Goal: Transaction & Acquisition: Purchase product/service

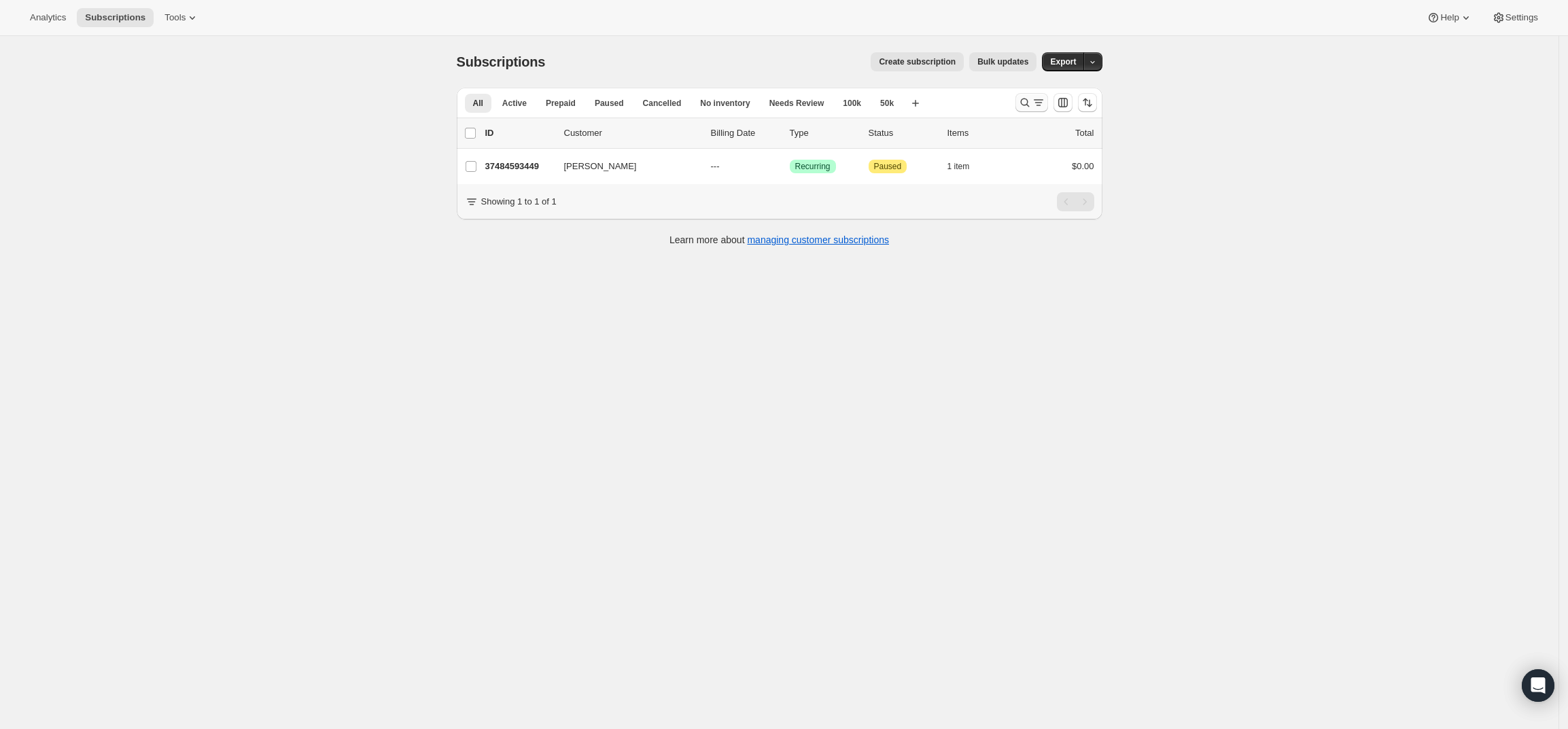
click at [1030, 98] on icon "Search and filter results" at bounding box center [1025, 103] width 14 height 14
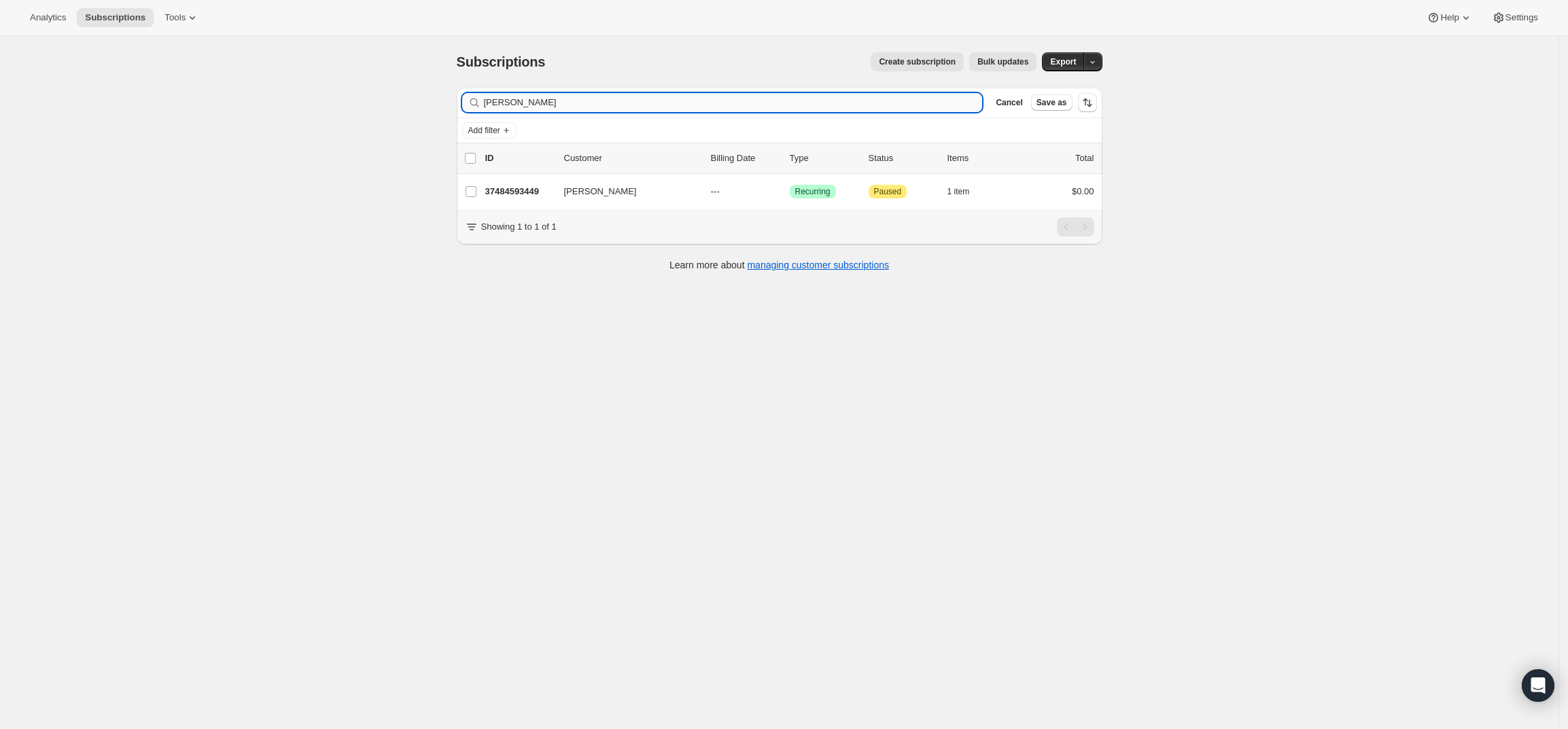
click at [745, 104] on input "[PERSON_NAME]" at bounding box center [733, 103] width 499 height 19
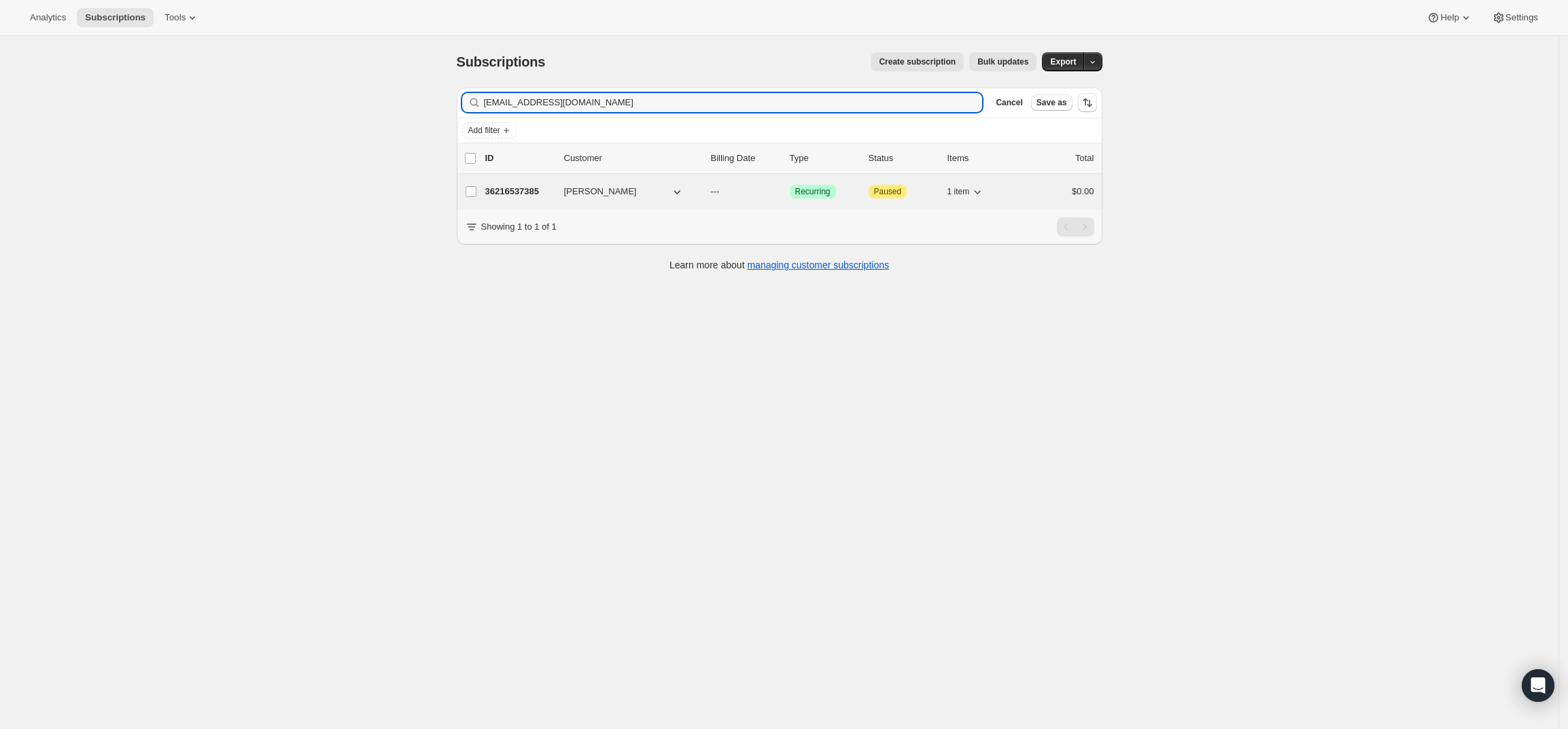
type input "[EMAIL_ADDRESS][DOMAIN_NAME]"
click at [525, 193] on p "36216537385" at bounding box center [519, 191] width 68 height 14
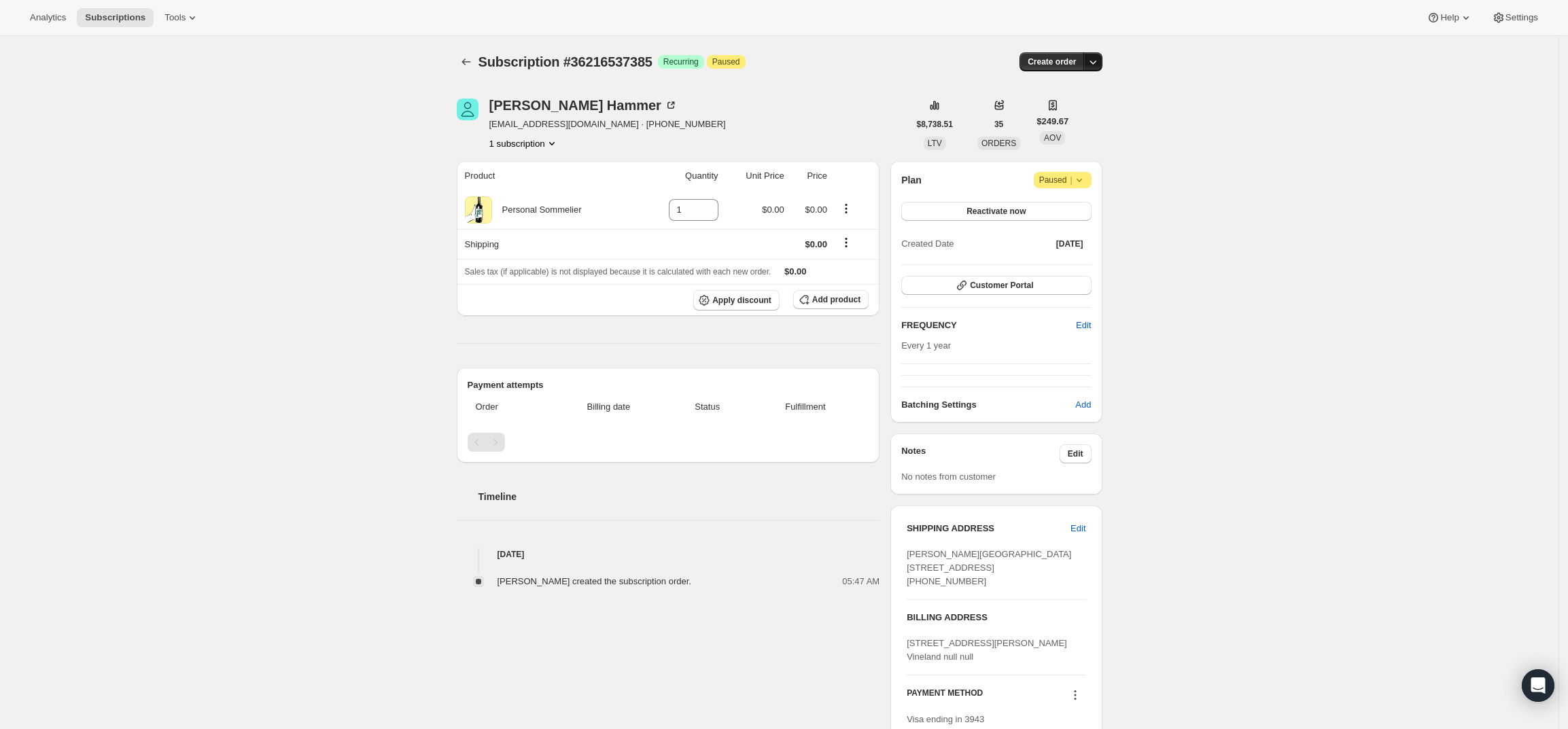
click at [1097, 60] on icon "button" at bounding box center [1092, 62] width 14 height 14
click at [1072, 113] on span "Create custom one-time order" at bounding box center [1039, 113] width 117 height 10
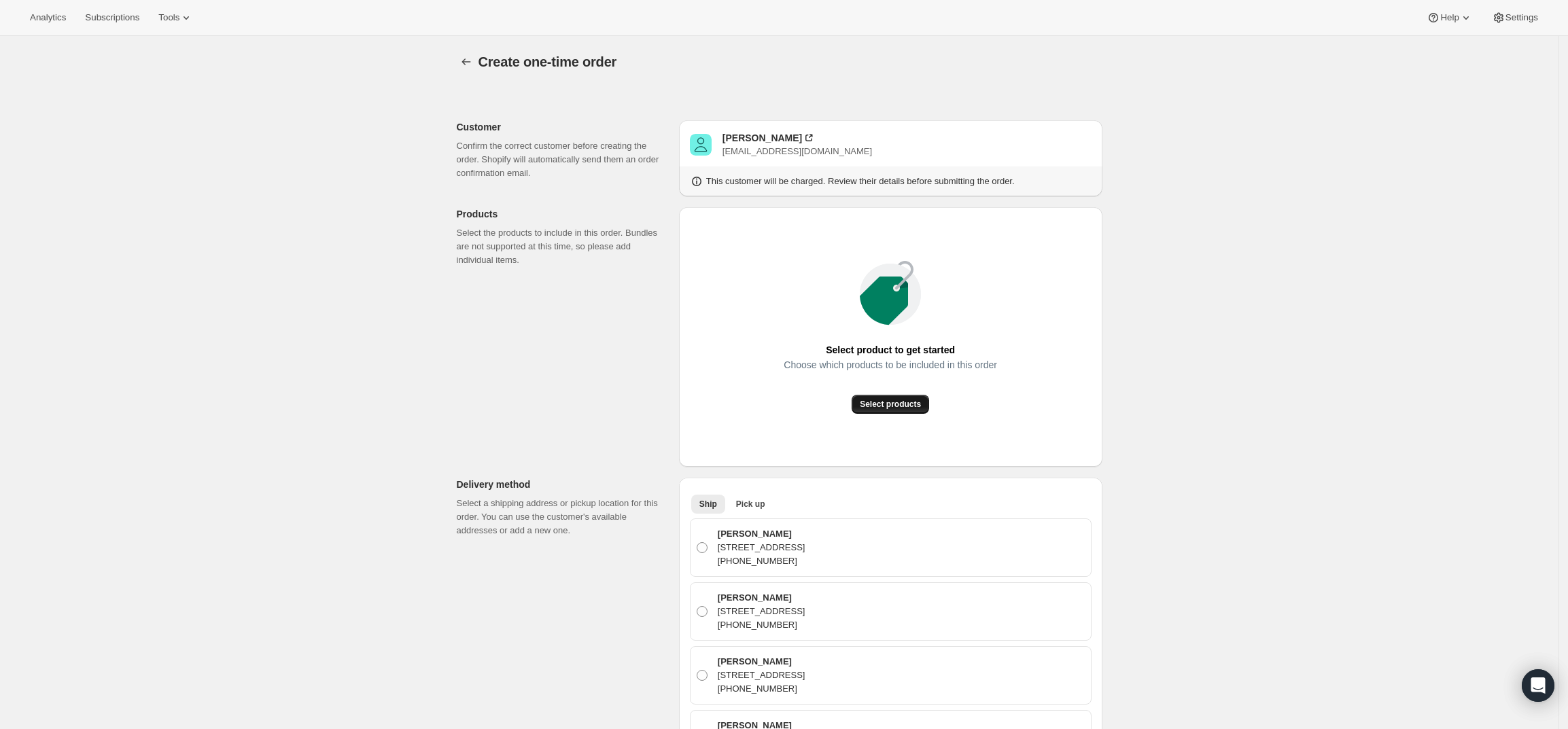
click at [890, 402] on span "Select products" at bounding box center [890, 403] width 62 height 11
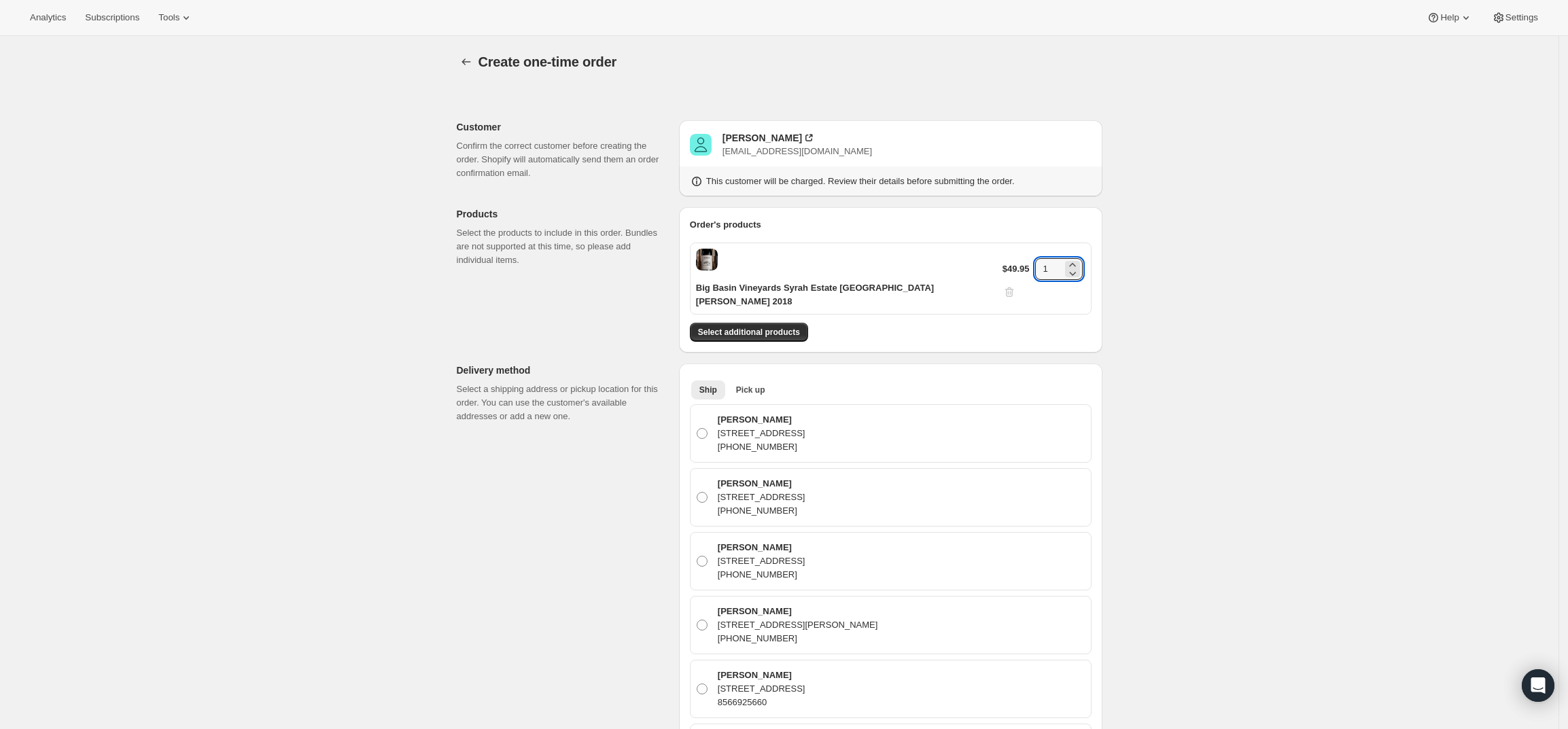
drag, startPoint x: 1024, startPoint y: 289, endPoint x: 1007, endPoint y: 288, distance: 17.0
click at [1007, 288] on div "Big Basin Vineyards Syrah Estate [GEOGRAPHIC_DATA][PERSON_NAME] 2018 $49.95 1" at bounding box center [891, 279] width 402 height 72
type input "2"
click at [746, 138] on div "Howard Hammer" at bounding box center [762, 138] width 80 height 14
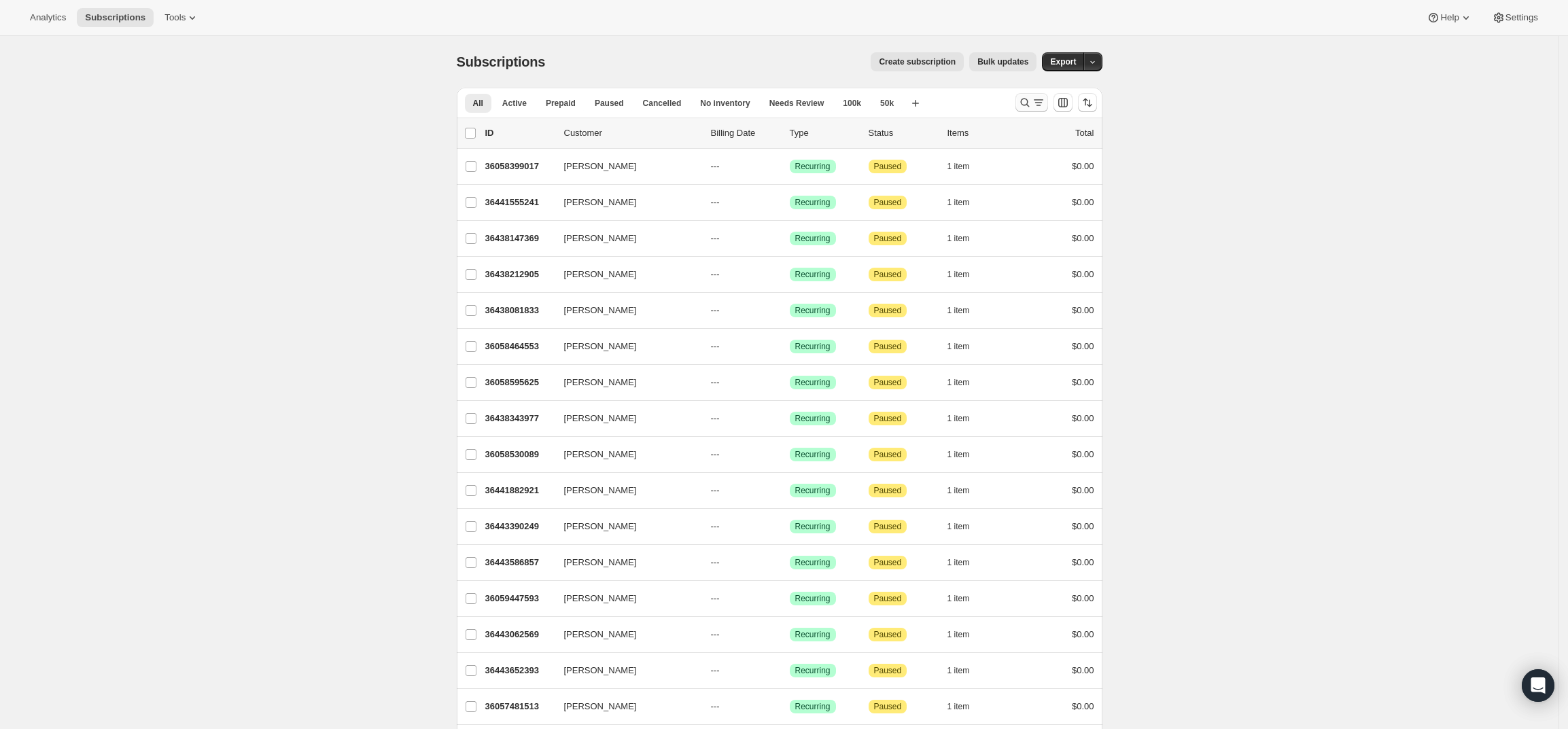
click at [1037, 97] on icon "Search and filter results" at bounding box center [1038, 103] width 14 height 14
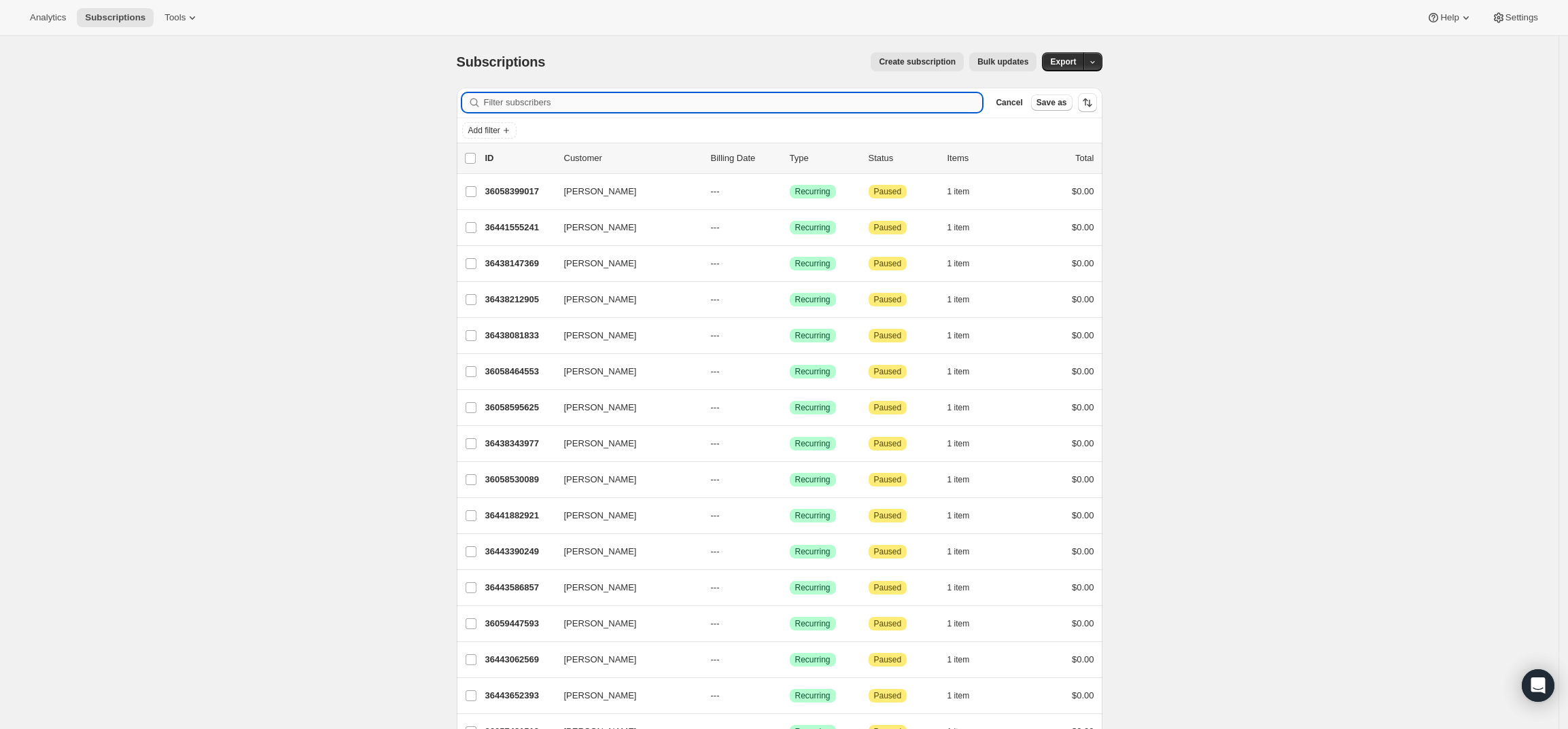
paste input "Jameson Ludlam"
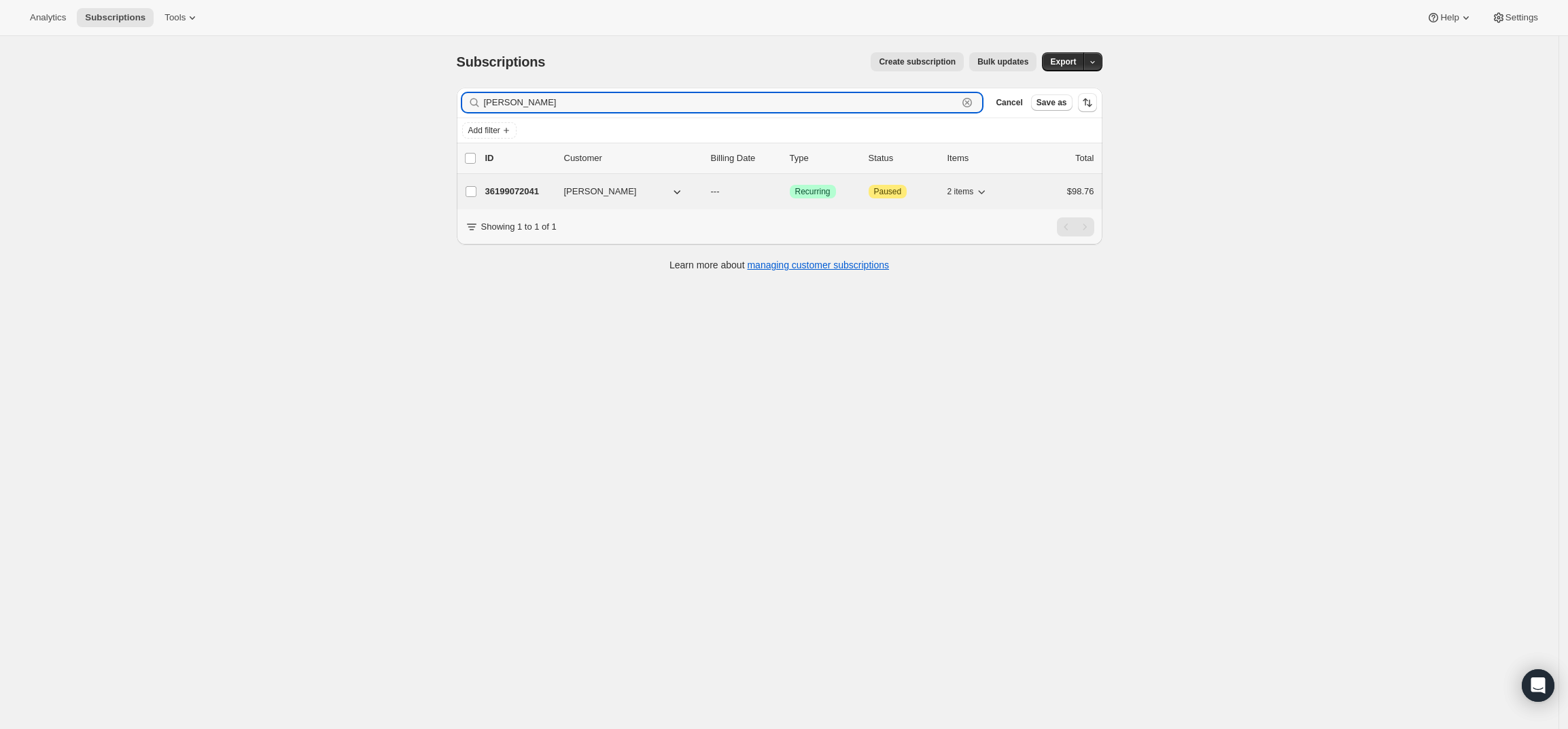
type input "Jameson Ludlam"
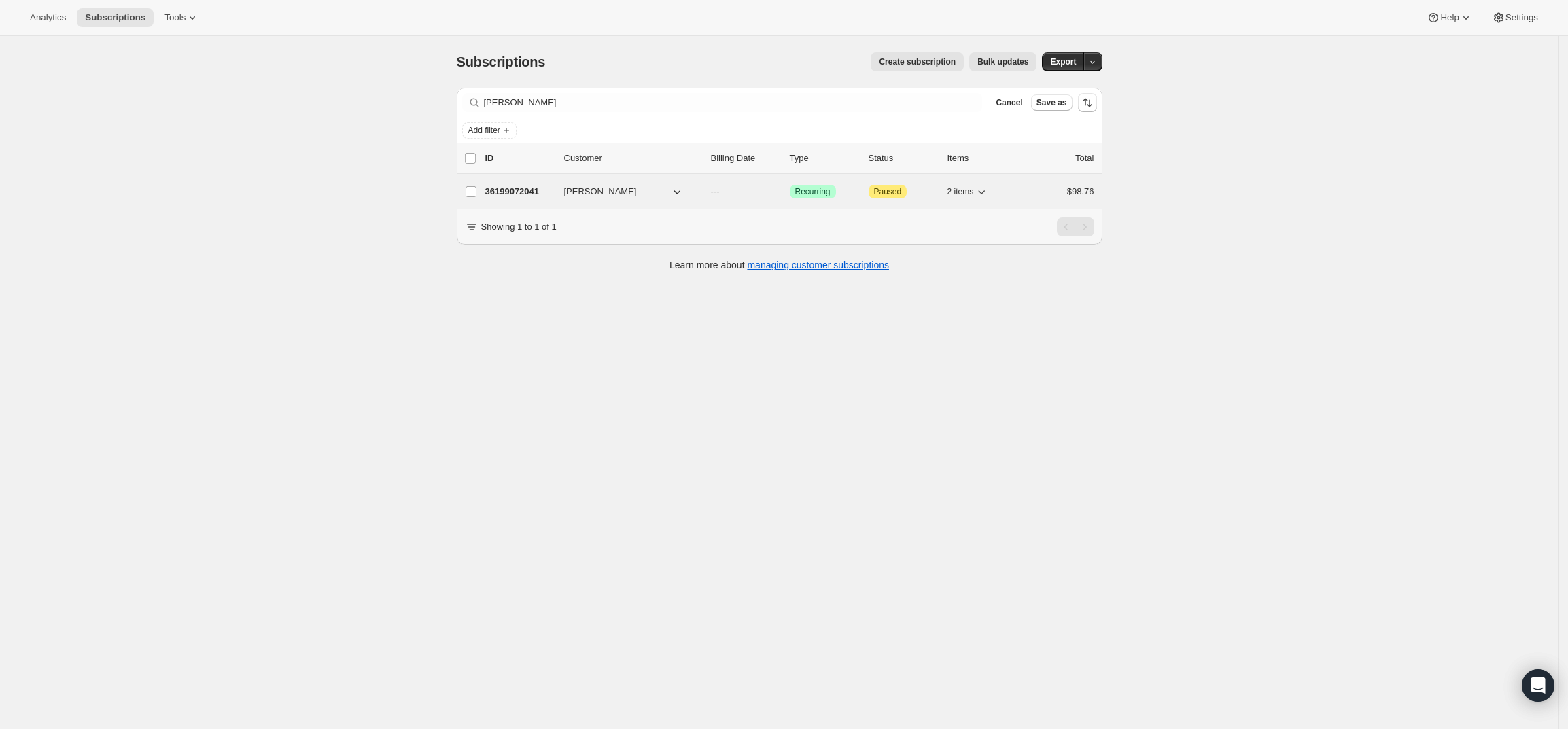
click at [515, 193] on p "36199072041" at bounding box center [519, 191] width 68 height 14
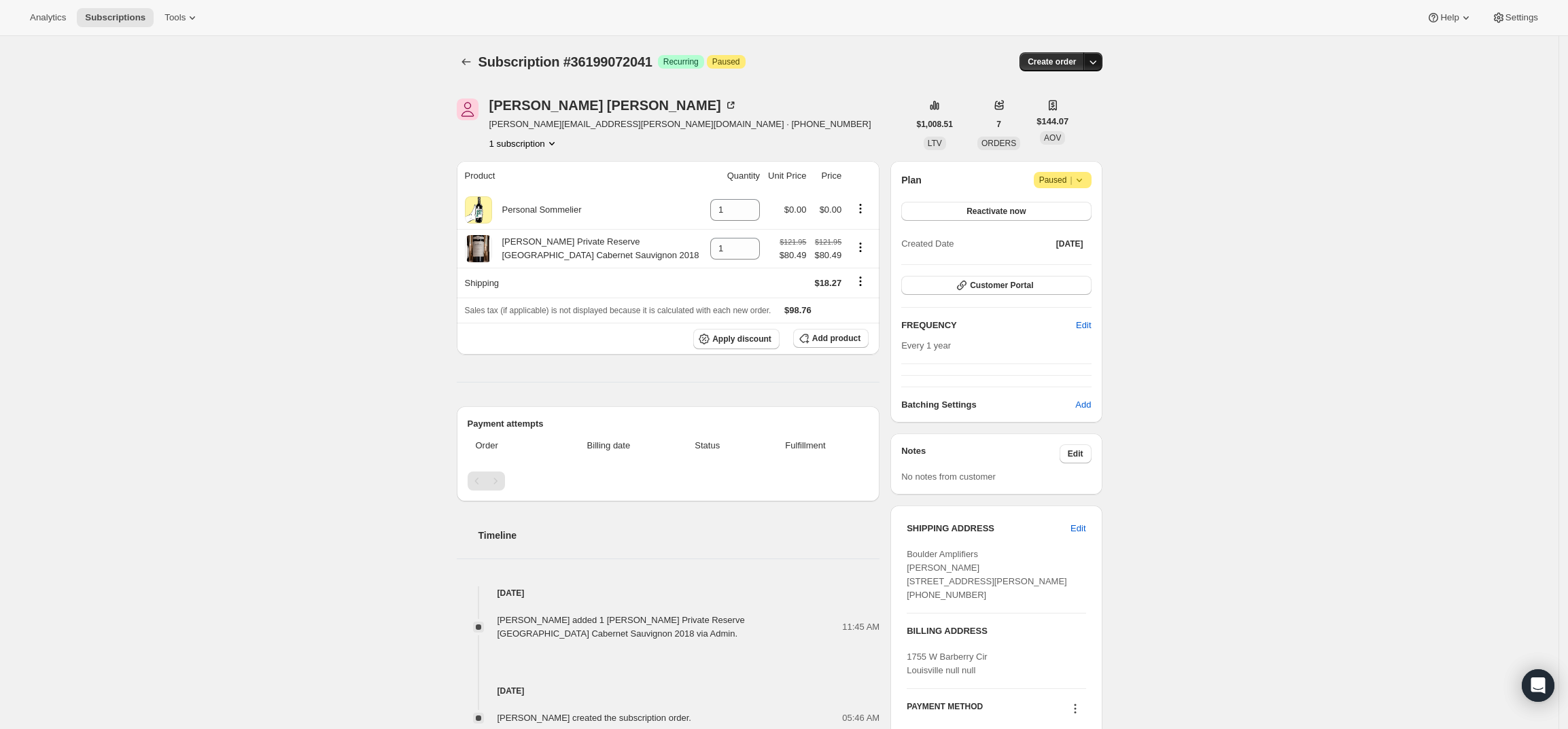
click at [1099, 64] on icon "button" at bounding box center [1092, 62] width 14 height 14
click at [1084, 111] on span "Create custom one-time order" at bounding box center [1039, 113] width 117 height 10
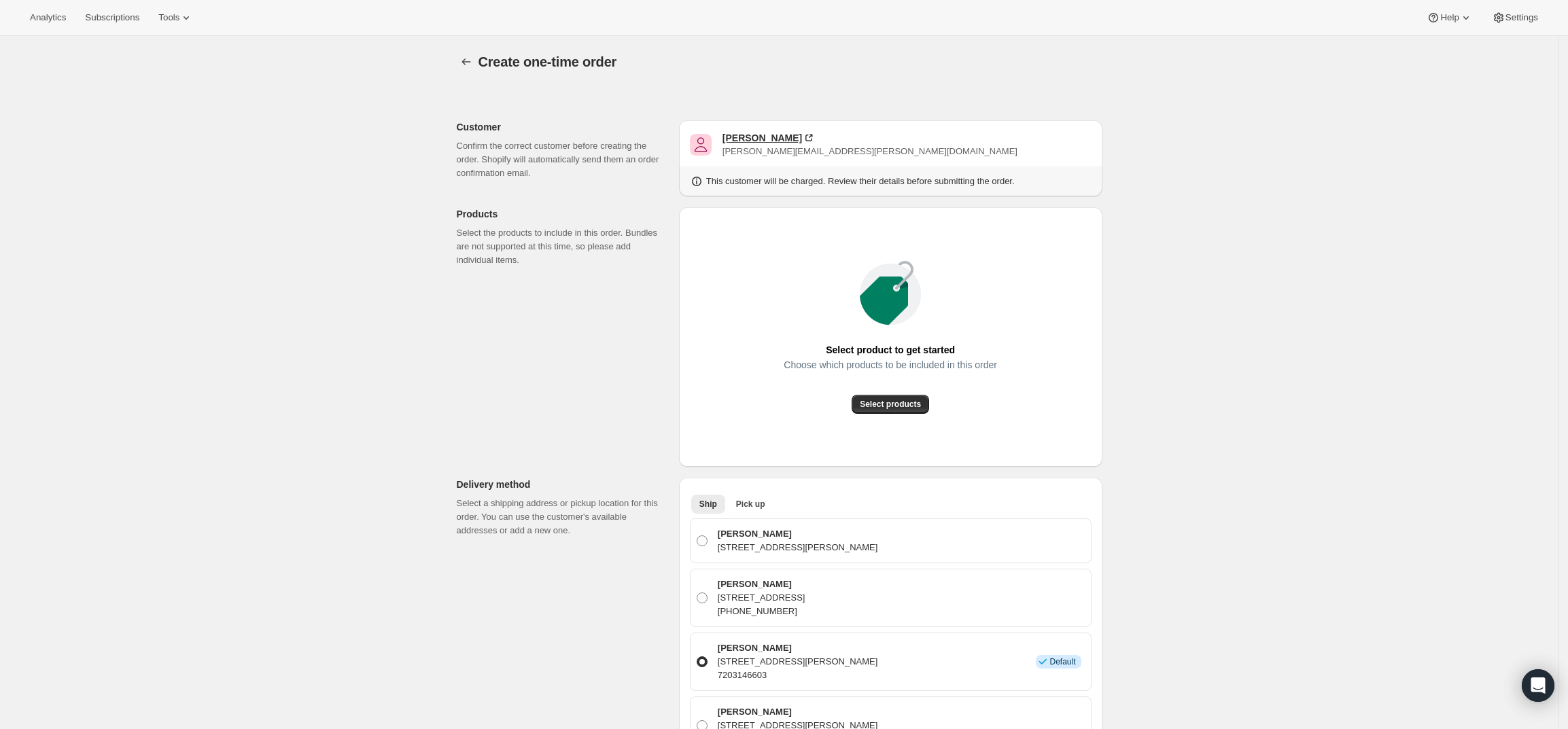
click at [772, 136] on div "Jameson Ludlam" at bounding box center [762, 138] width 80 height 14
click at [917, 408] on span "Select products" at bounding box center [890, 403] width 62 height 11
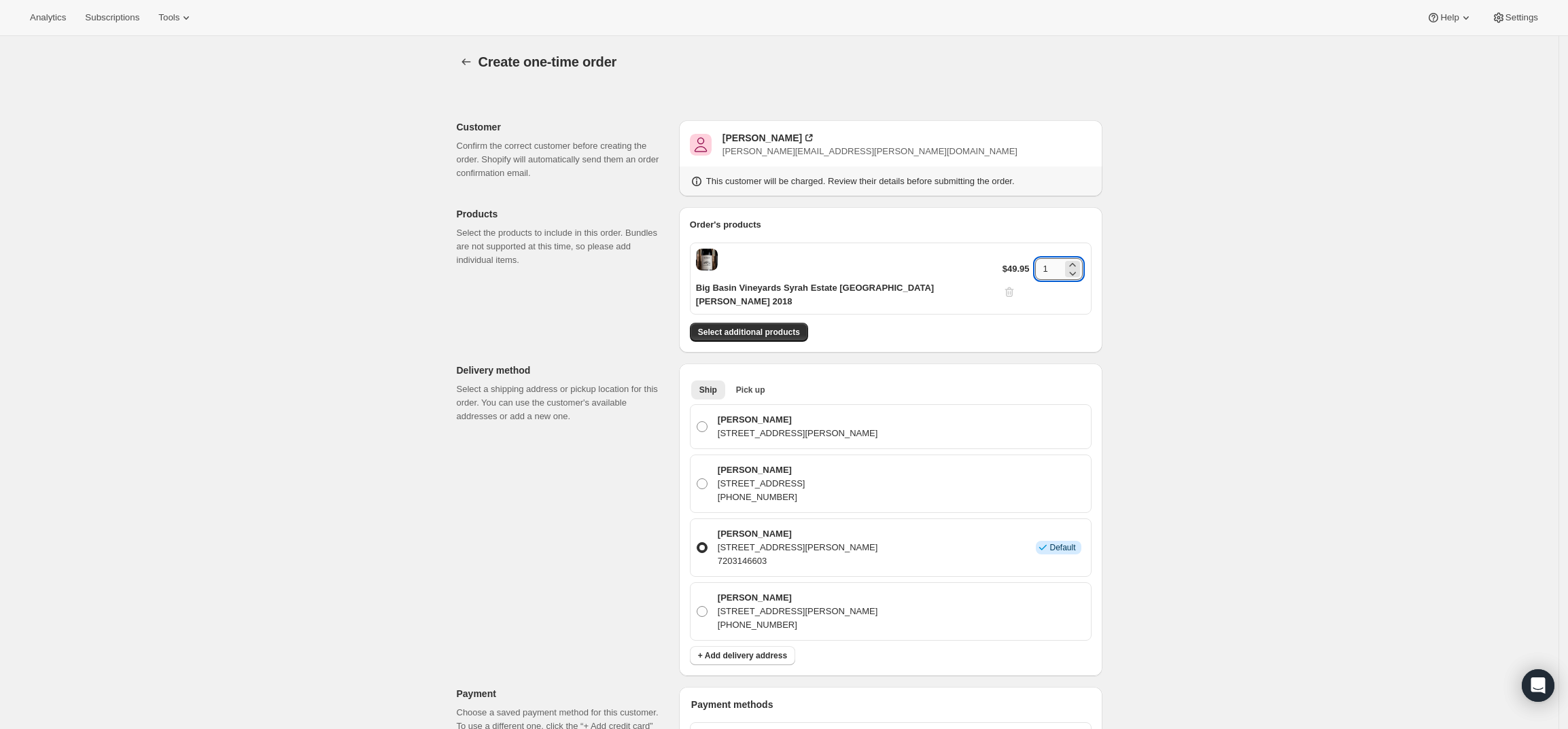
drag, startPoint x: 1023, startPoint y: 284, endPoint x: 1010, endPoint y: 284, distance: 13.0
click at [1035, 280] on input "1" at bounding box center [1048, 269] width 27 height 22
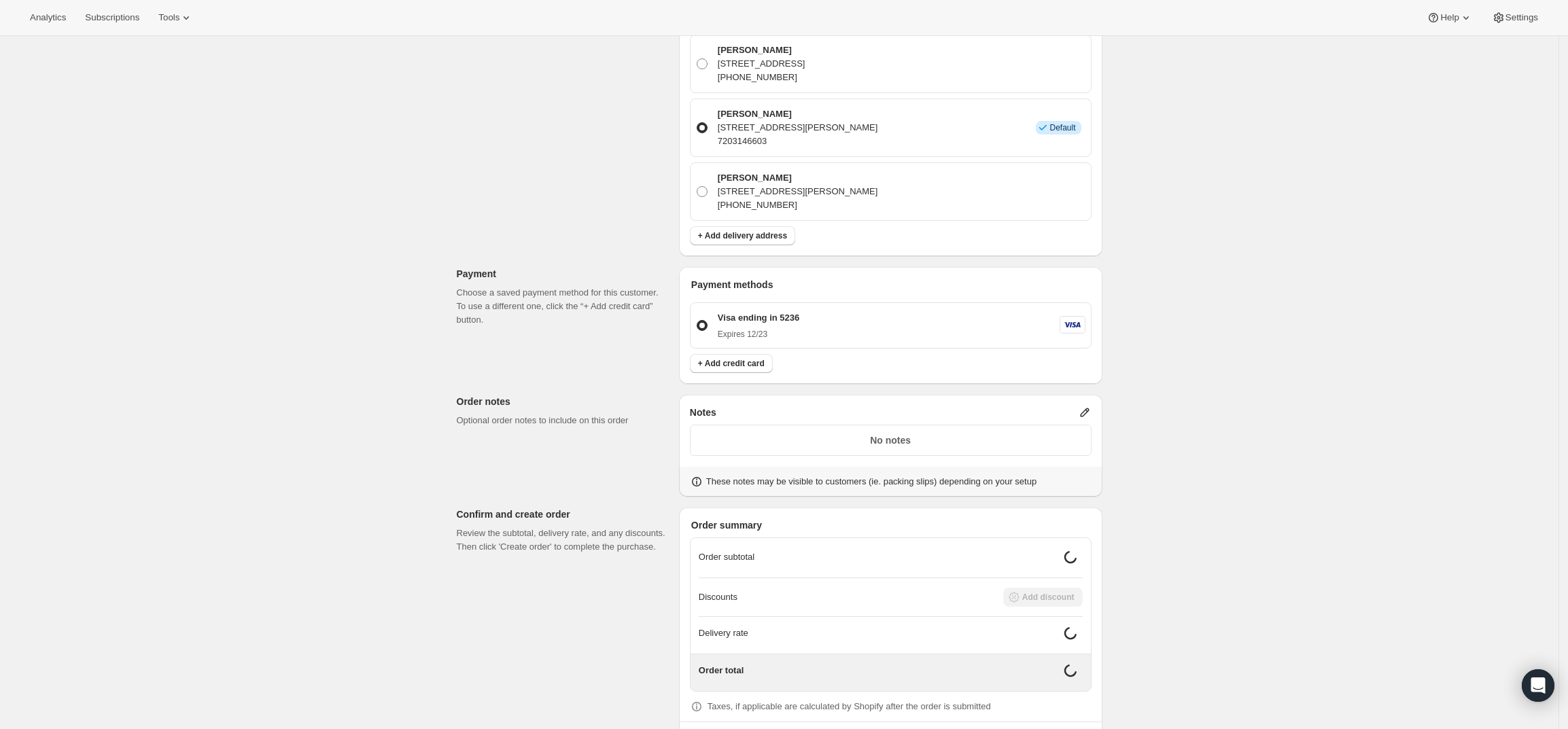
scroll to position [476, 0]
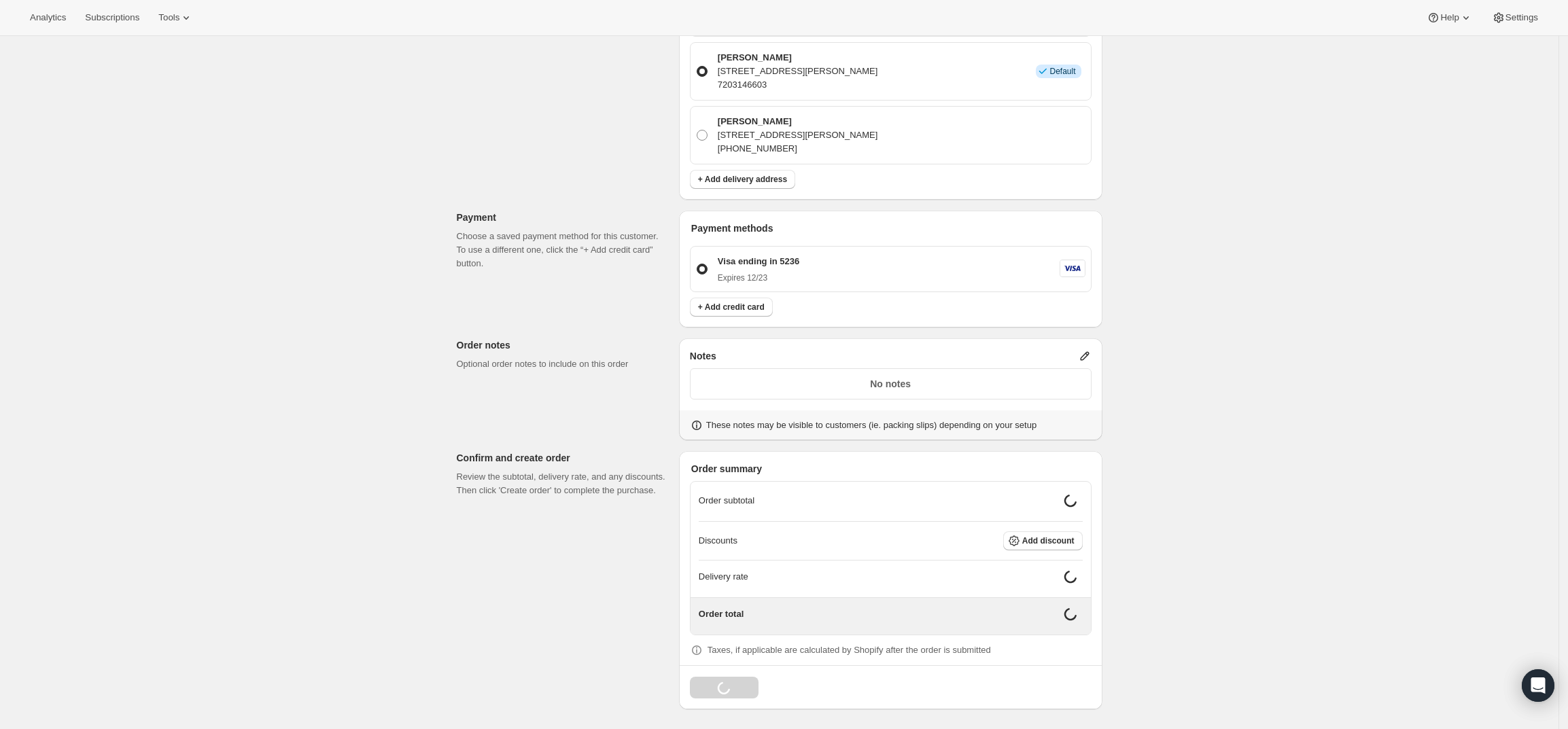
type input "2"
click at [1089, 352] on icon at bounding box center [1084, 356] width 9 height 9
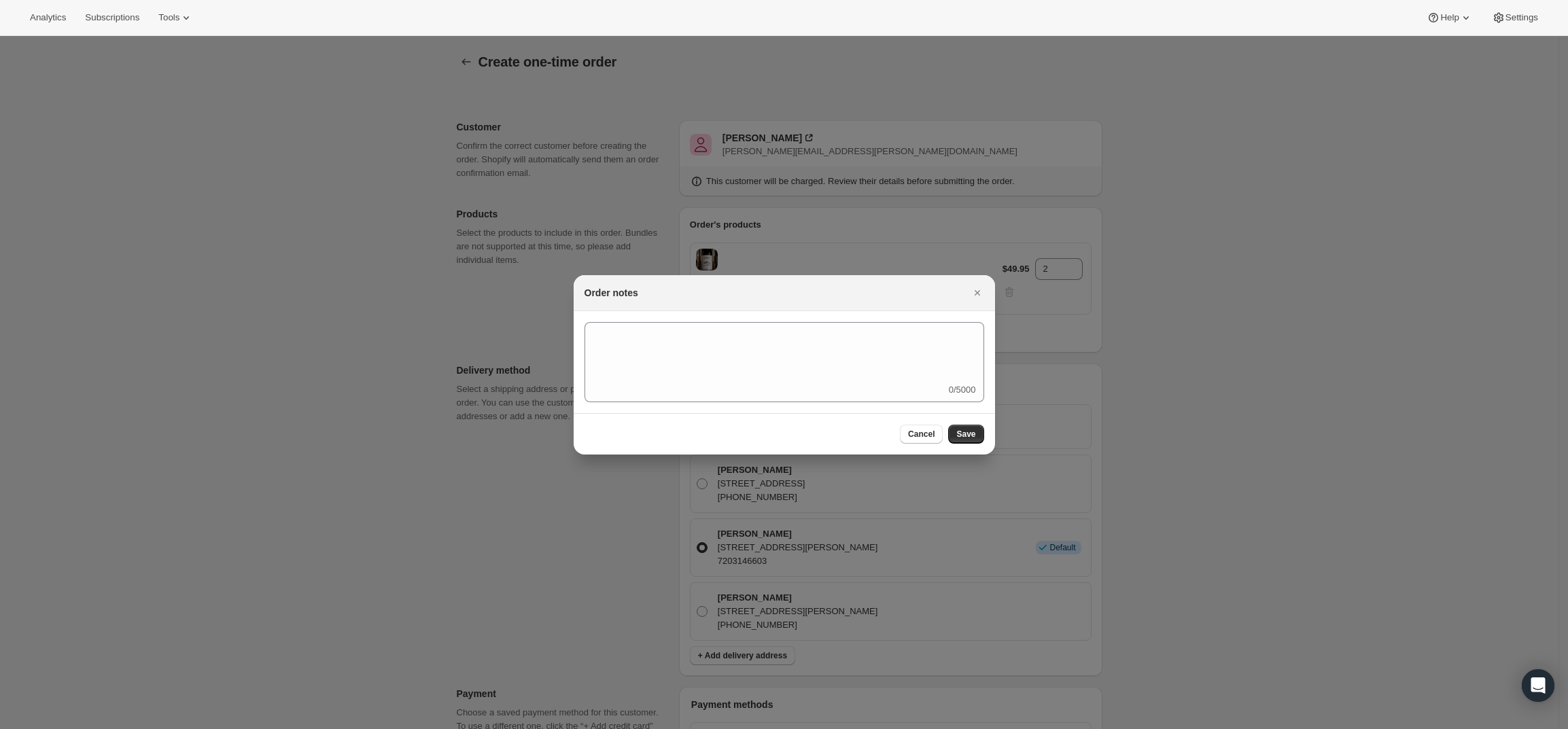
scroll to position [0, 0]
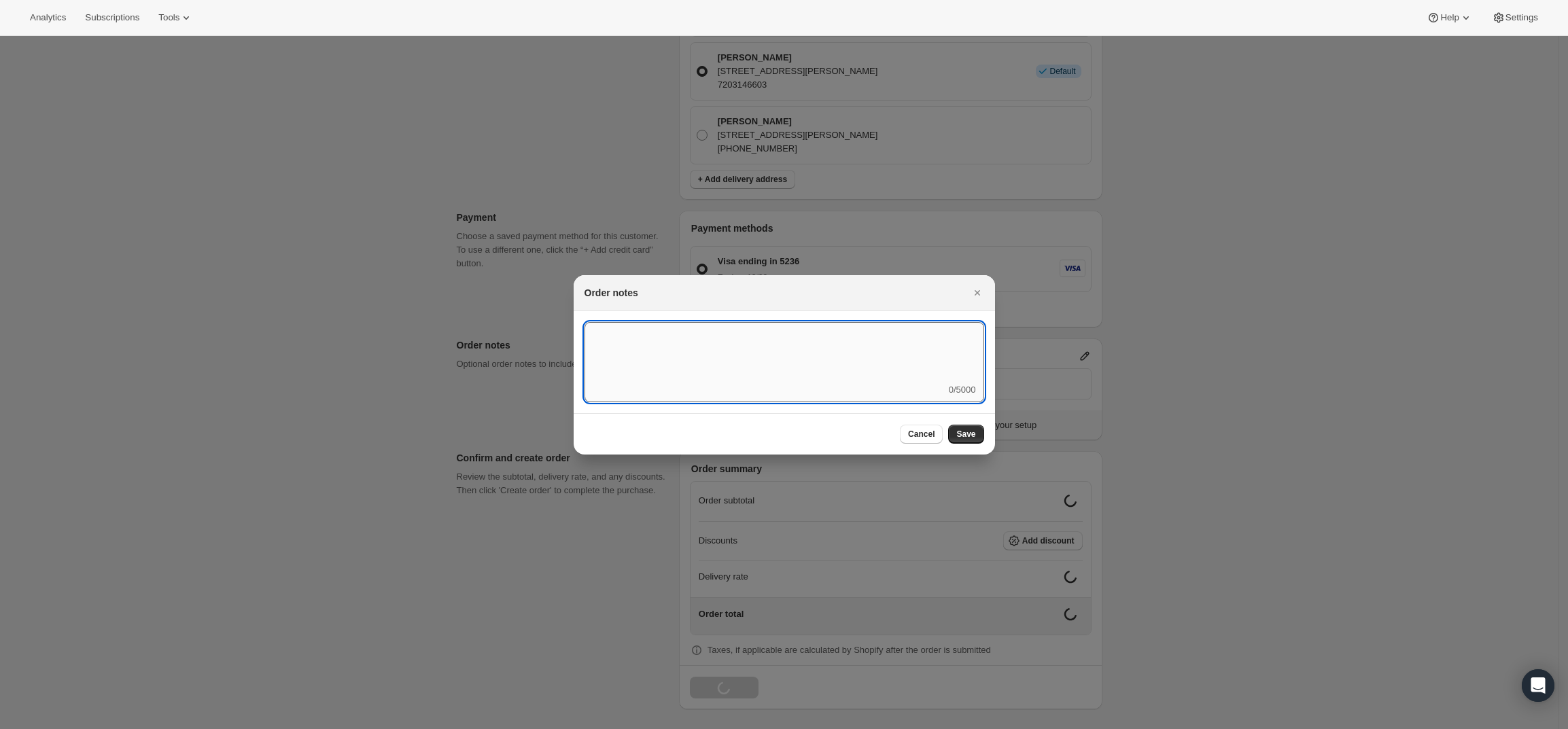
click at [844, 363] on textarea ":rdh:" at bounding box center [784, 353] width 399 height 62
type textarea "Weather HOLD"
click at [973, 426] on button "Save" at bounding box center [965, 434] width 35 height 19
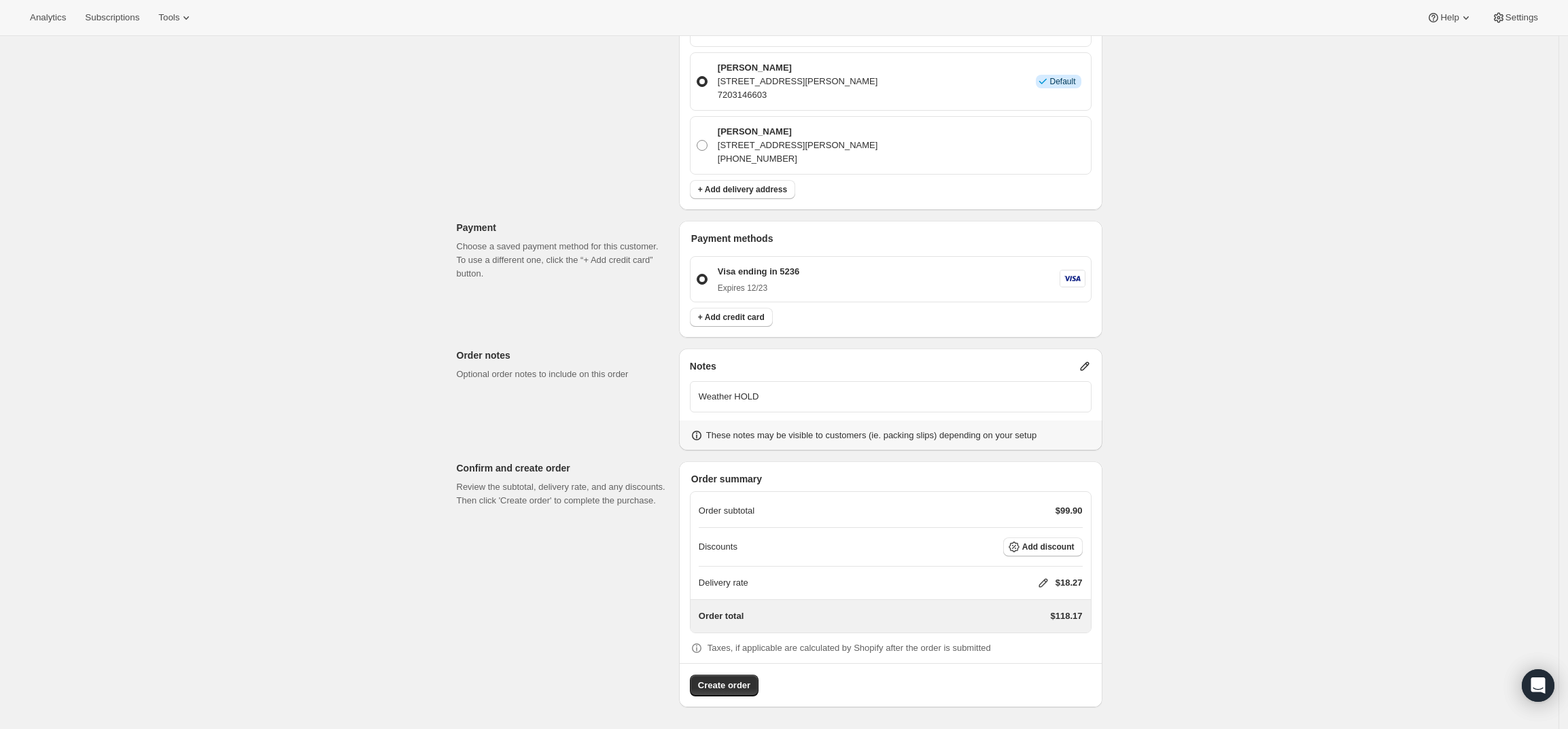
click at [1046, 583] on icon at bounding box center [1043, 583] width 14 height 14
click at [1038, 635] on input "0" at bounding box center [1050, 634] width 122 height 22
type input "0"
click at [1030, 657] on button "Save" at bounding box center [1040, 665] width 35 height 19
click at [1055, 538] on button "Add discount" at bounding box center [1042, 547] width 80 height 19
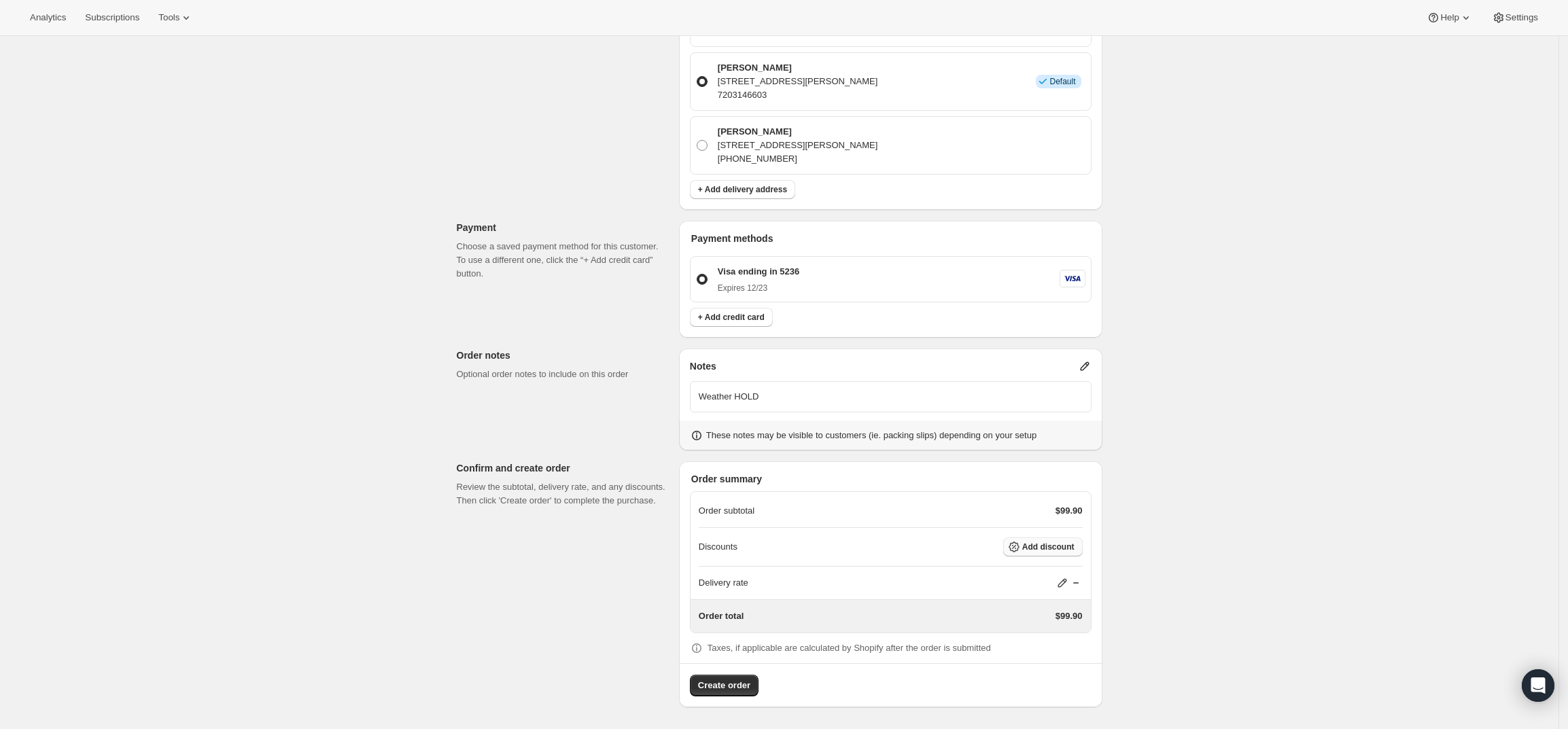
scroll to position [0, 0]
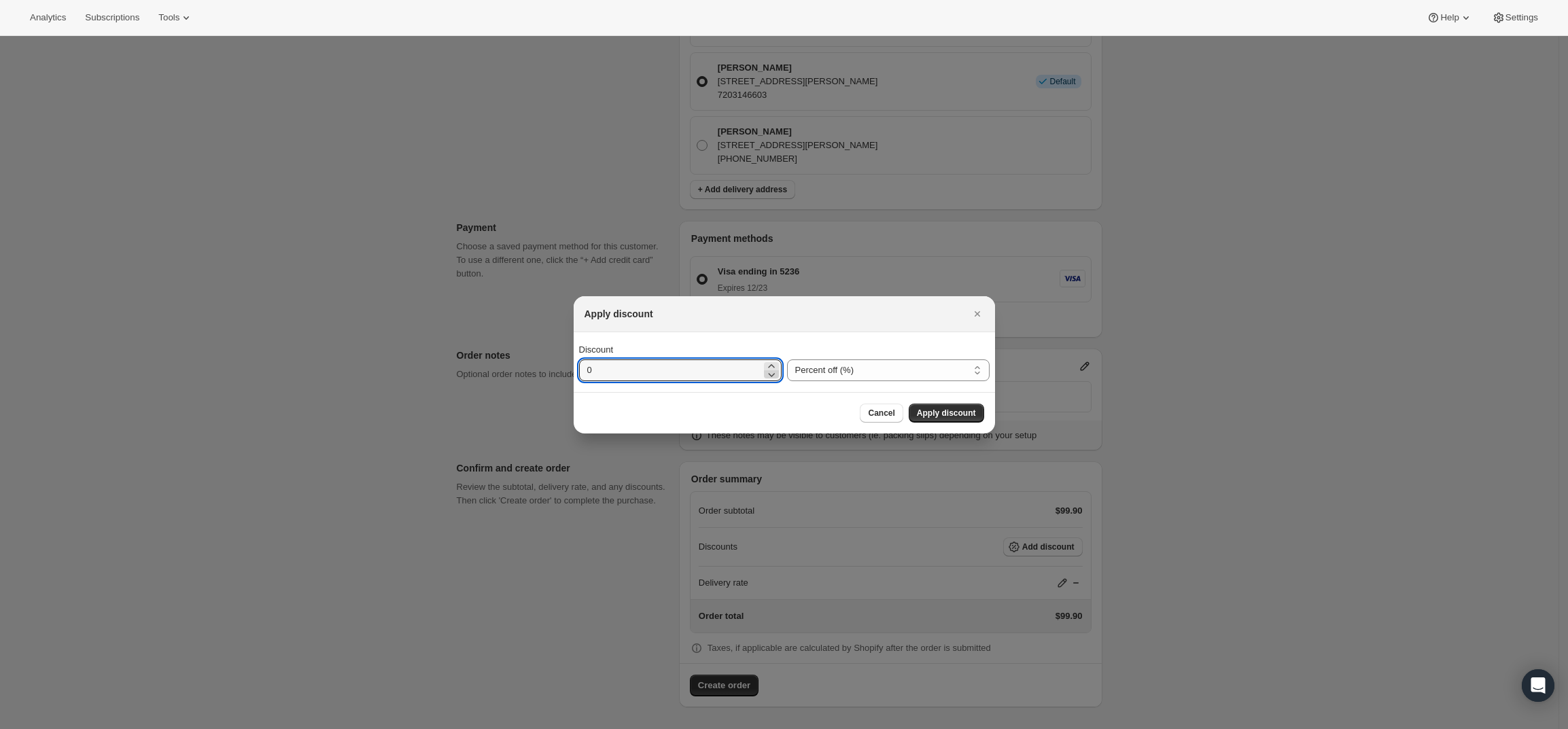
click at [774, 371] on icon ":rdj:" at bounding box center [771, 374] width 14 height 14
click at [794, 368] on select "Percent off (%) Amount off ($)" at bounding box center [888, 370] width 203 height 22
select select "fixedAmount"
click at [787, 359] on select "Percent off (%) Amount off ($)" at bounding box center [888, 370] width 203 height 22
click at [697, 356] on div "Discount 0" at bounding box center [680, 362] width 203 height 38
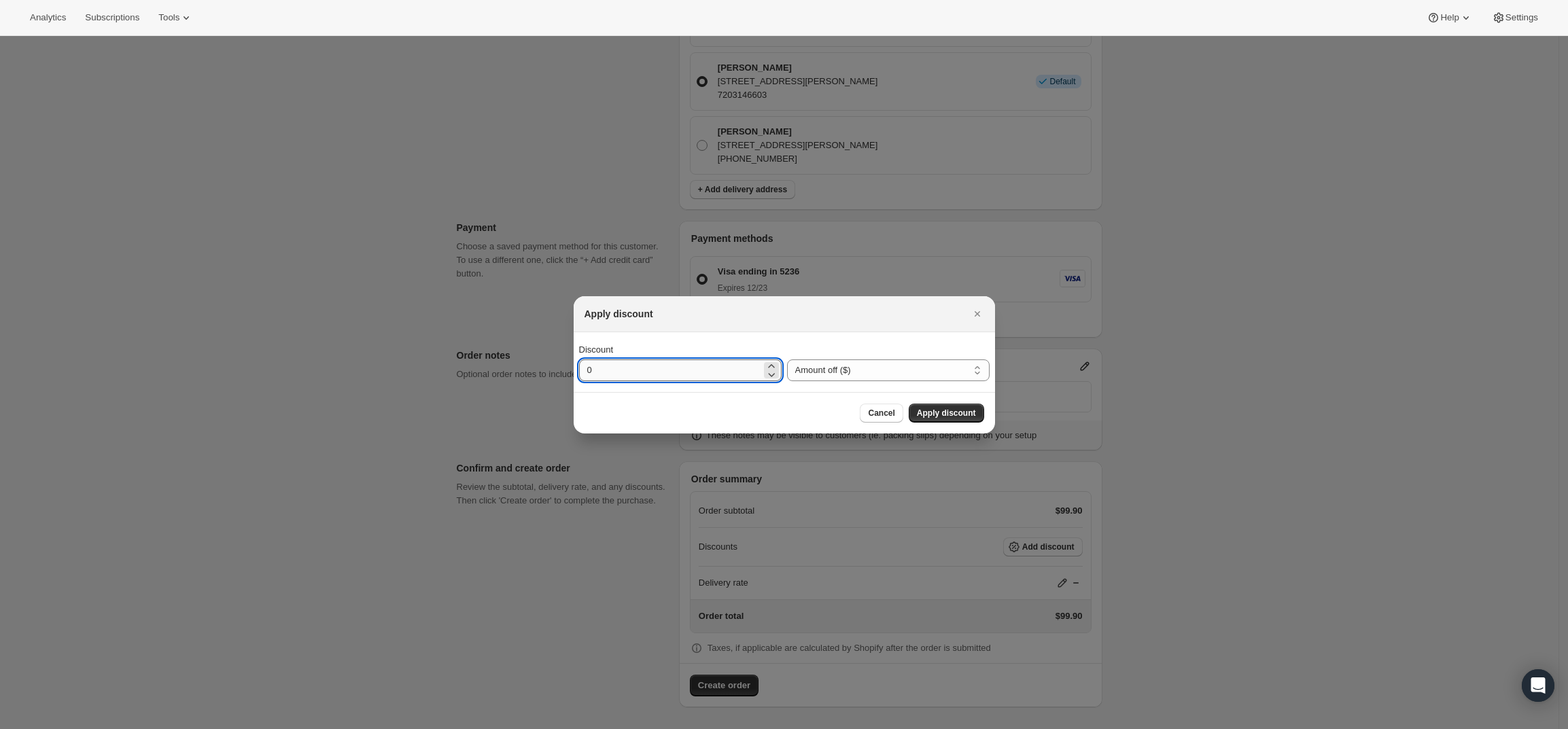
click at [706, 374] on input "0" at bounding box center [670, 370] width 182 height 22
type input "39.9"
click at [964, 411] on span "Apply discount" at bounding box center [946, 412] width 59 height 11
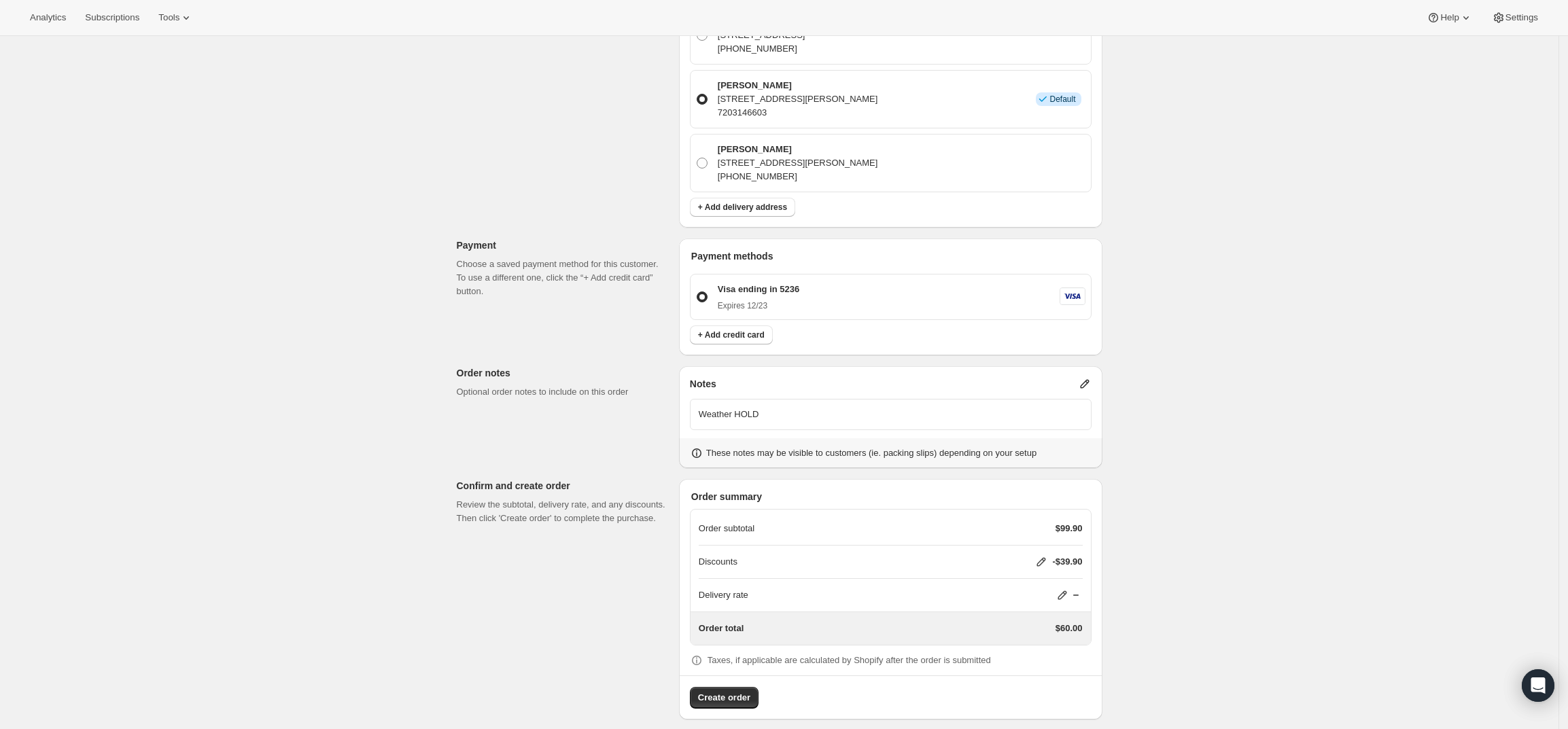
scroll to position [461, 0]
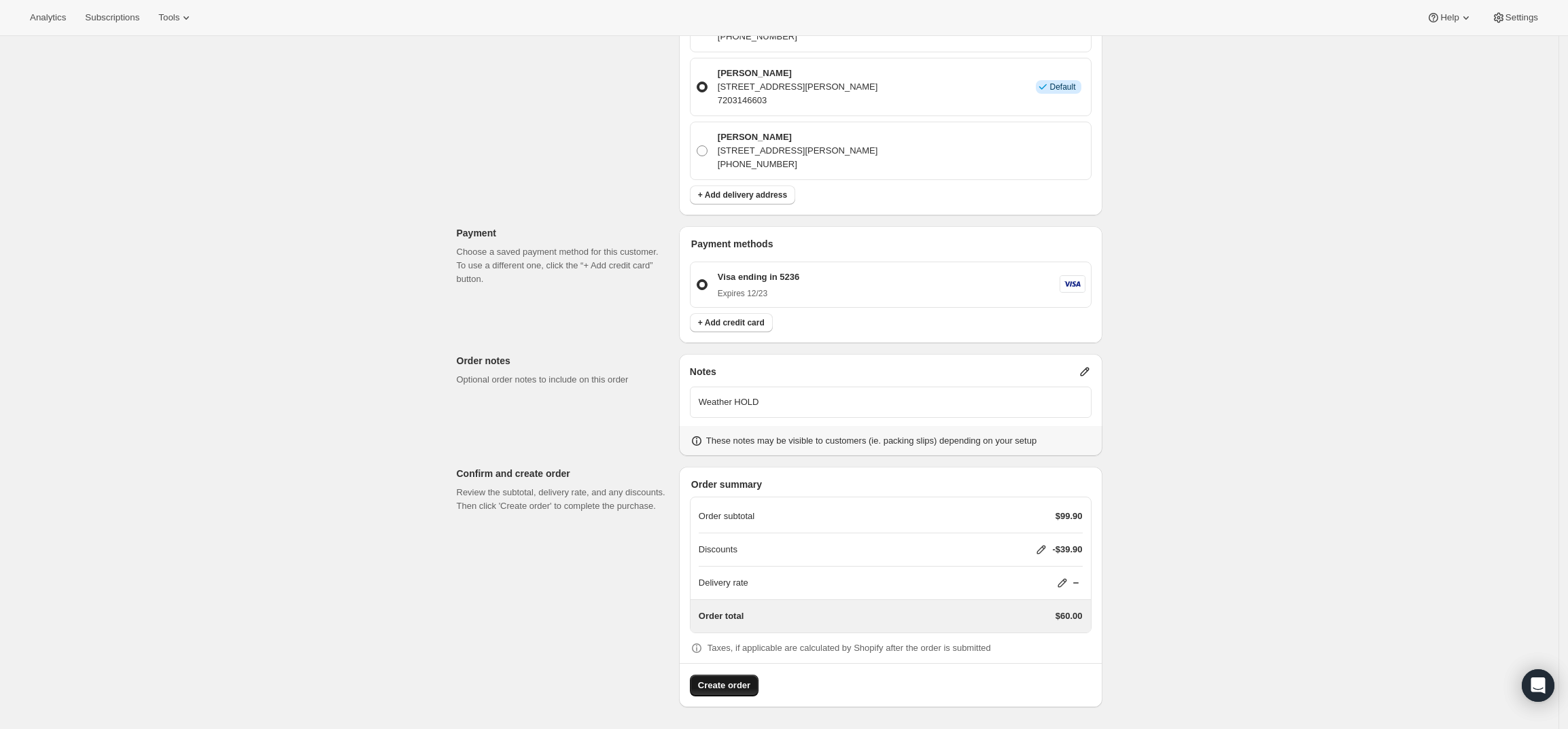
click at [722, 696] on button "Create order" at bounding box center [724, 686] width 69 height 22
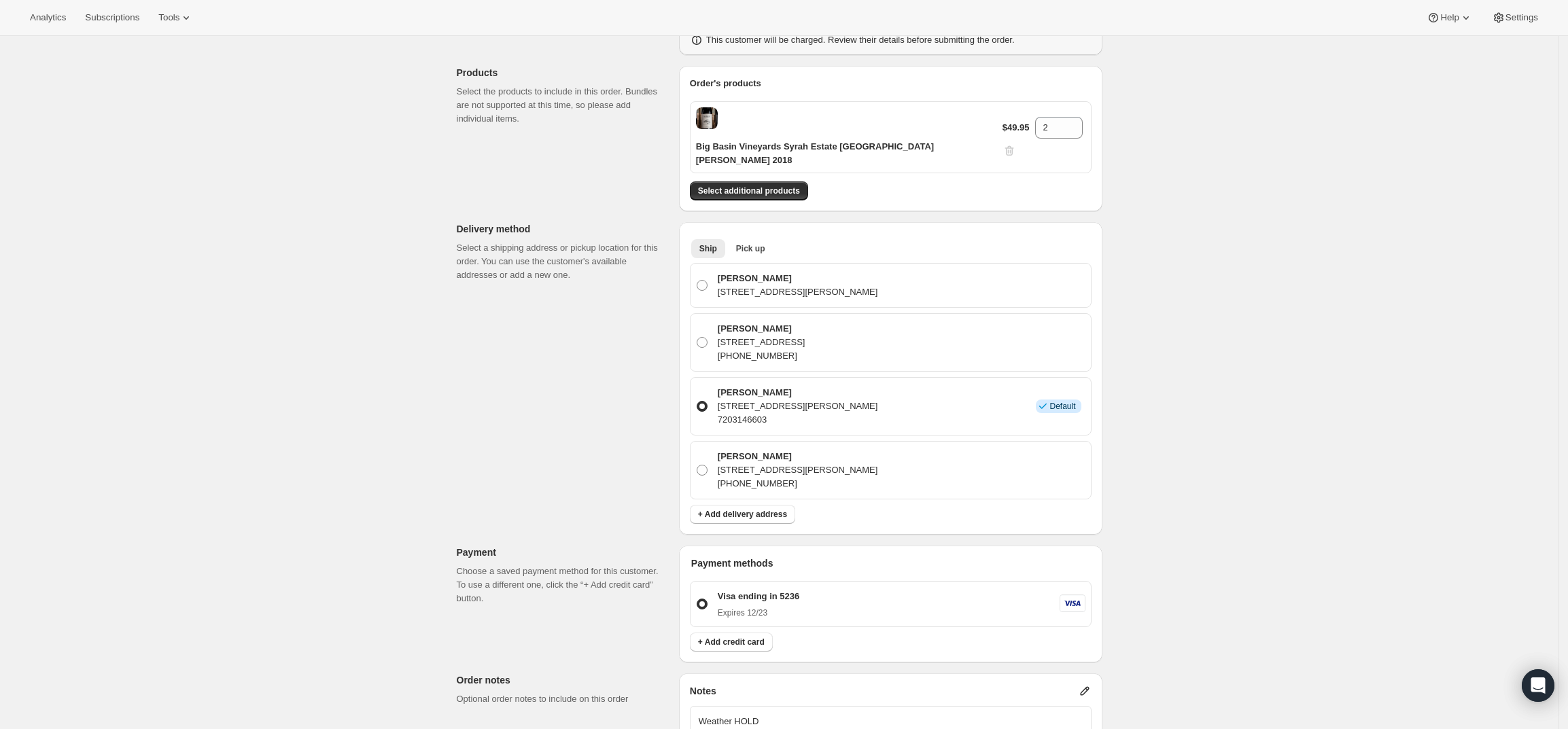
scroll to position [121, 0]
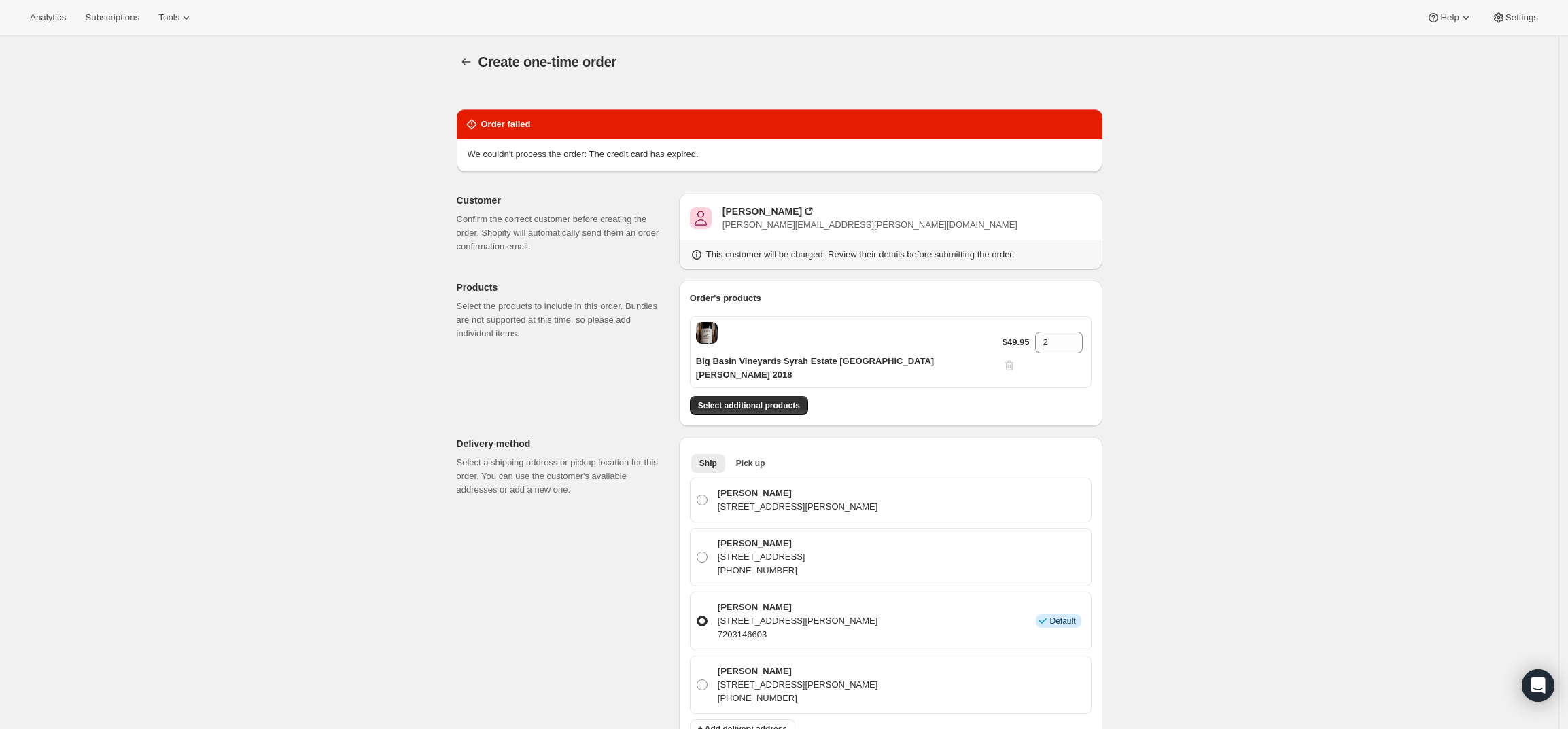
click at [741, 203] on div "Jameson Ludlam jameson.ludlam@gmail.com This customer will be charged. Review t…" at bounding box center [891, 231] width 423 height 76
click at [750, 212] on div "Jameson Ludlam" at bounding box center [762, 211] width 80 height 14
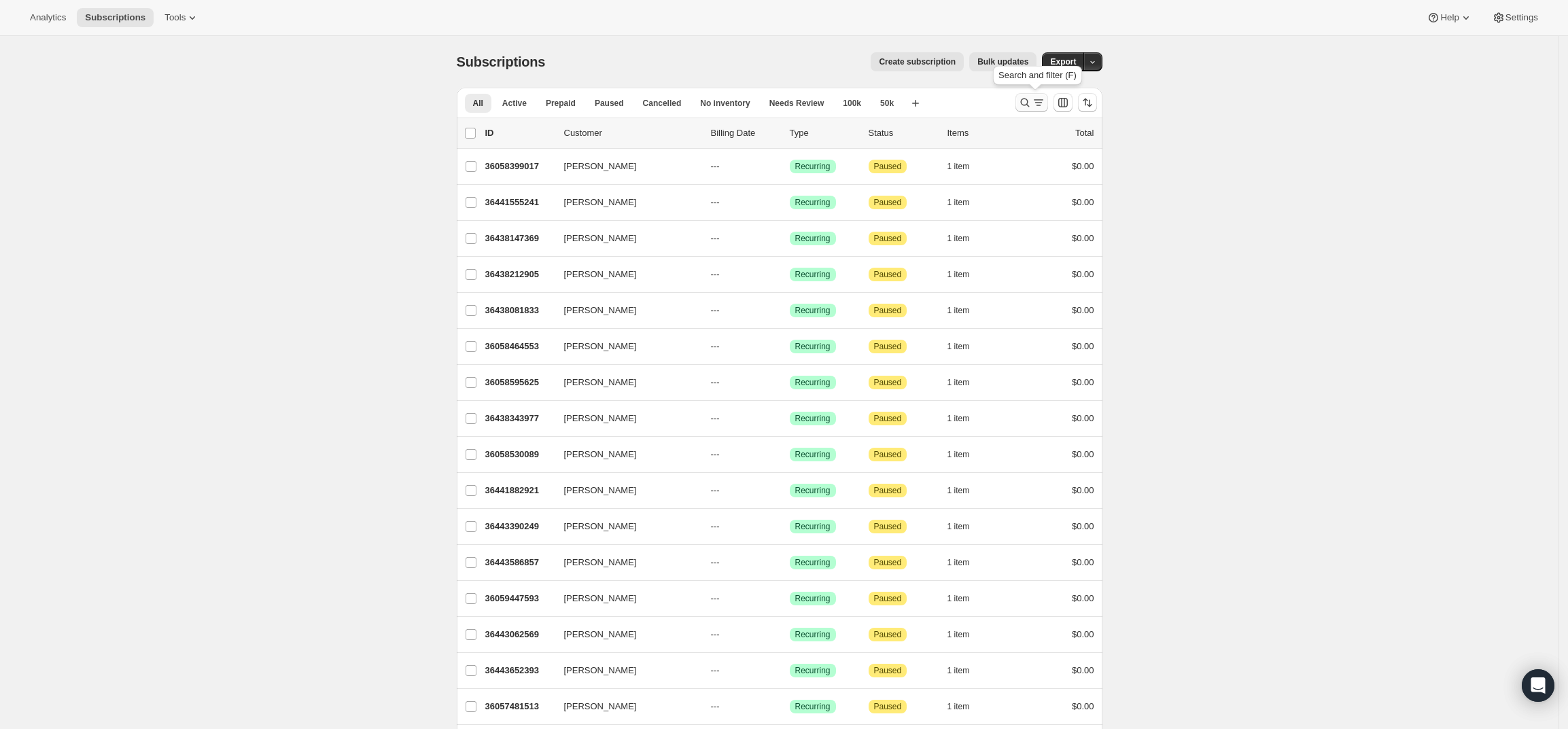
click at [1031, 95] on button "Search and filter results" at bounding box center [1032, 103] width 33 height 19
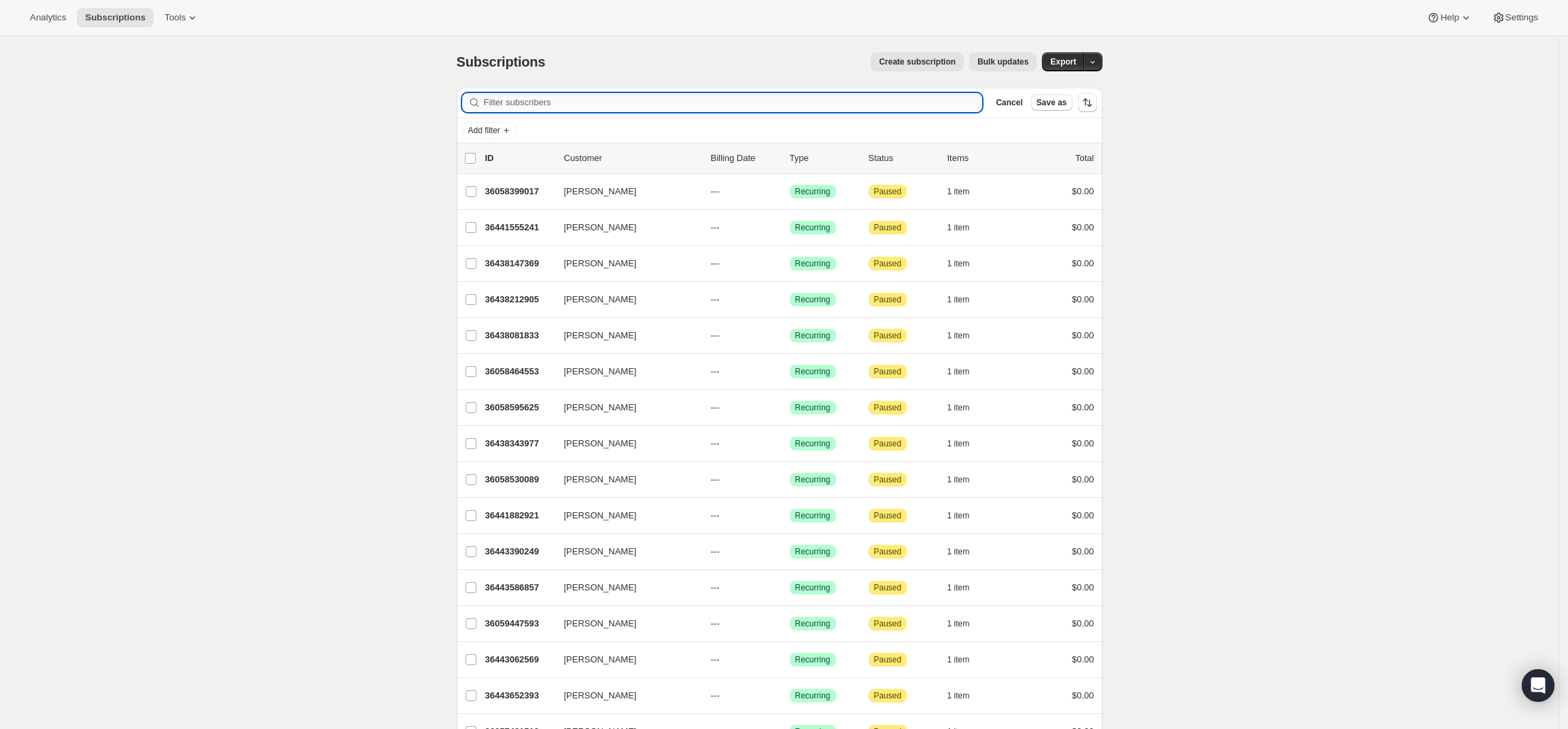
click at [918, 95] on input "Filter subscribers" at bounding box center [733, 103] width 499 height 19
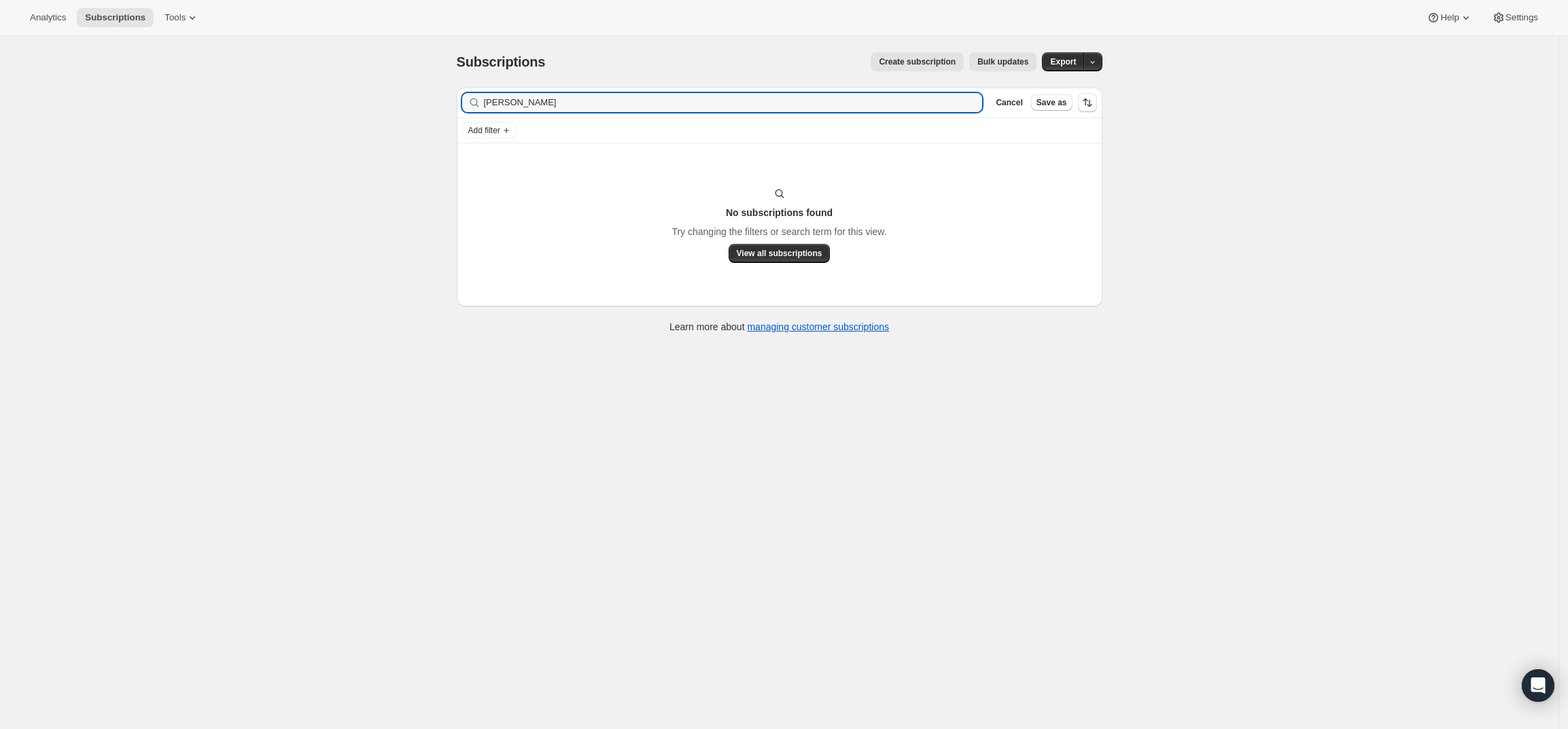
type input "[PERSON_NAME]"
